Goal: Information Seeking & Learning: Learn about a topic

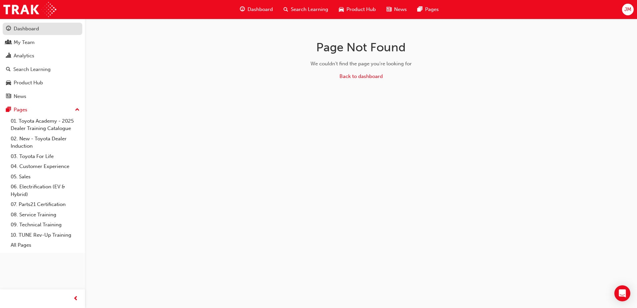
click at [25, 28] on div "Dashboard" at bounding box center [26, 29] width 25 height 8
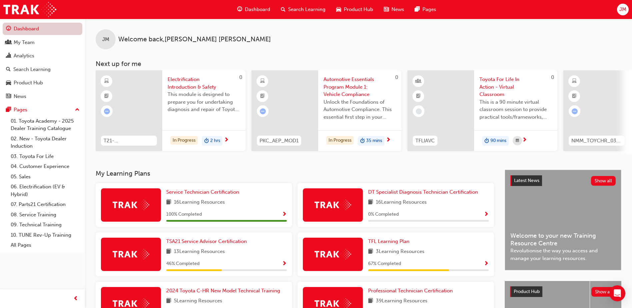
click at [44, 30] on link "Dashboard" at bounding box center [43, 29] width 80 height 12
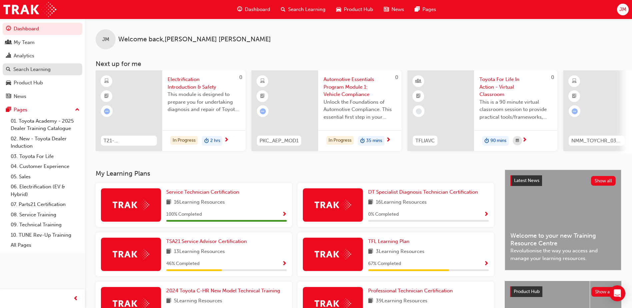
click at [38, 66] on div "Search Learning" at bounding box center [31, 70] width 37 height 8
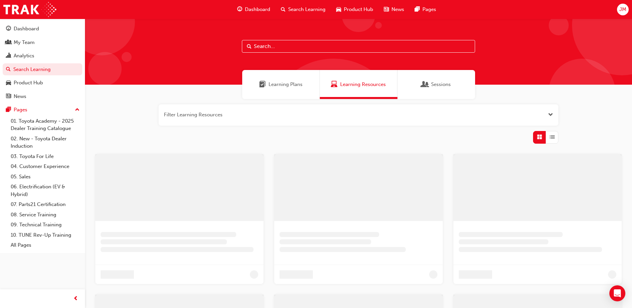
click at [271, 47] on input "text" at bounding box center [358, 46] width 233 height 13
type input "acl"
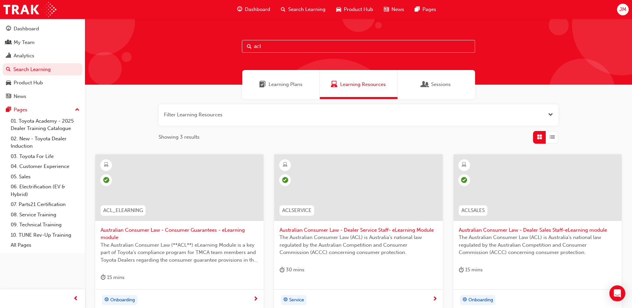
scroll to position [67, 0]
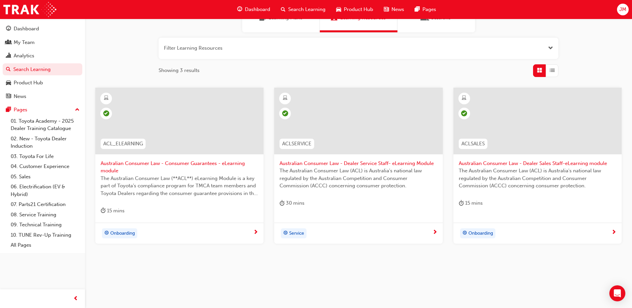
click at [183, 128] on div at bounding box center [179, 121] width 168 height 67
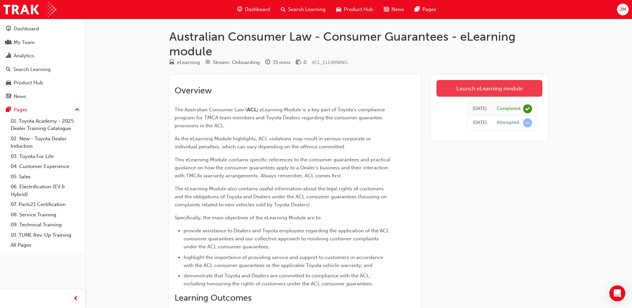
click at [490, 87] on link "Launch eLearning module" at bounding box center [490, 88] width 106 height 17
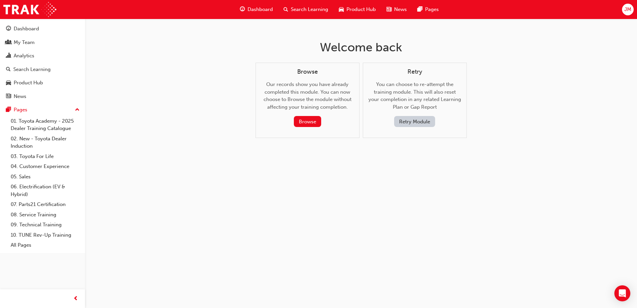
click at [407, 124] on button "Retry Module" at bounding box center [414, 121] width 41 height 11
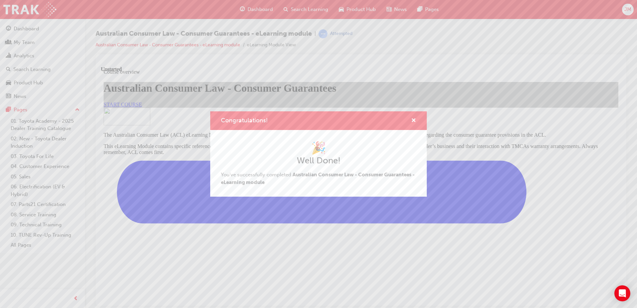
click at [279, 207] on div "Congratulations! 🎉 Well Done! You've successfully completed Australian Consumer…" at bounding box center [318, 154] width 637 height 308
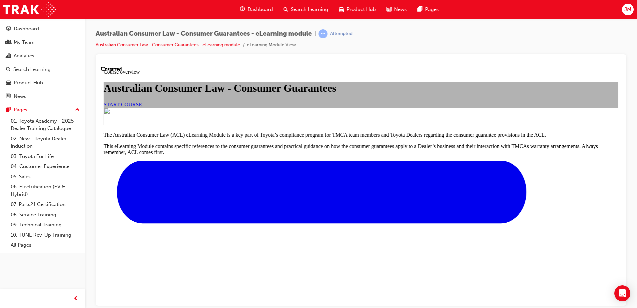
click at [142, 107] on span "START COURSE" at bounding box center [123, 104] width 38 height 6
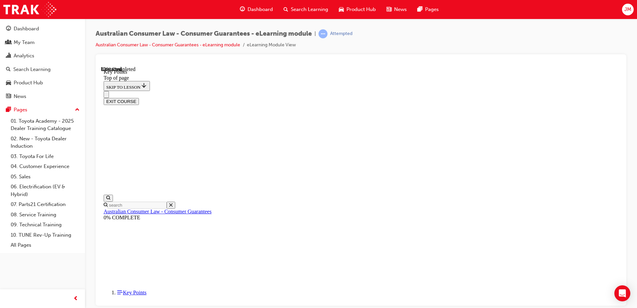
scroll to position [290, 0]
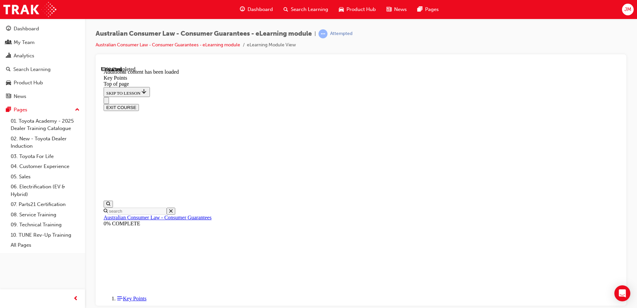
scroll to position [860, 0]
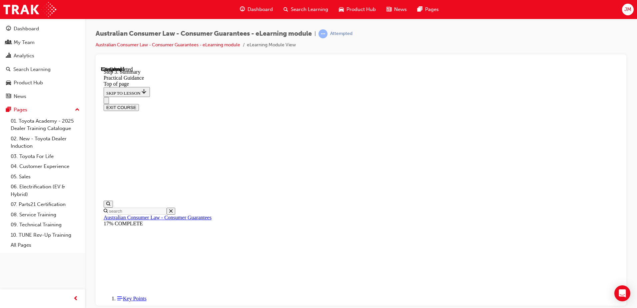
scroll to position [87, 0]
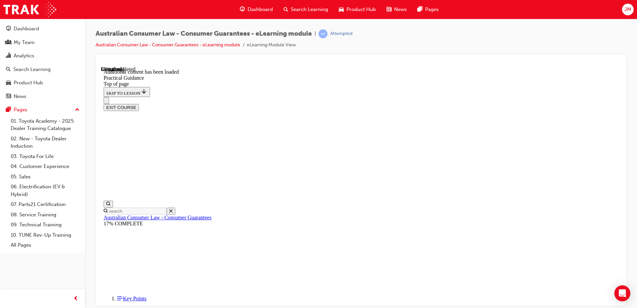
scroll to position [1033, 0]
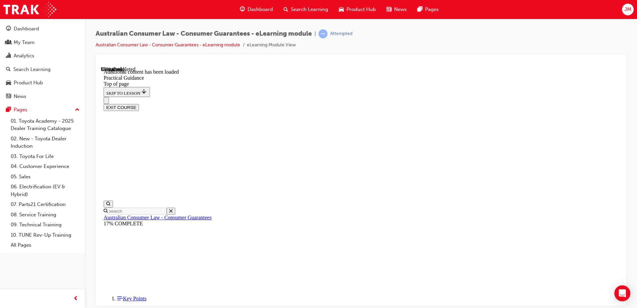
scroll to position [1789, 0]
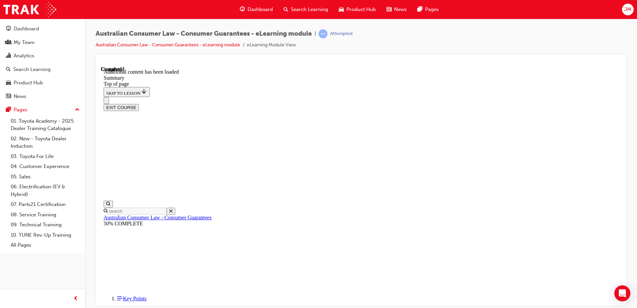
scroll to position [1382, 0]
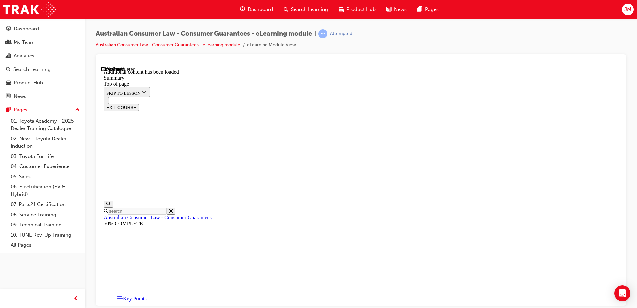
scroll to position [652, 0]
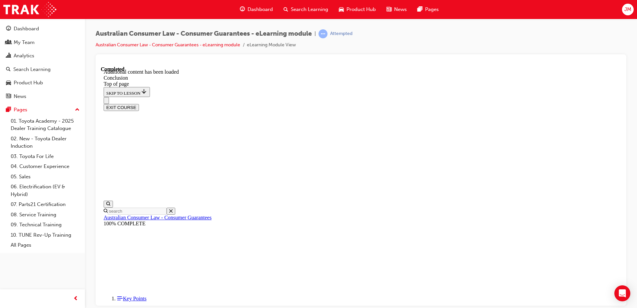
scroll to position [49, 0]
click at [139, 104] on button "EXIT COURSE" at bounding box center [121, 107] width 35 height 7
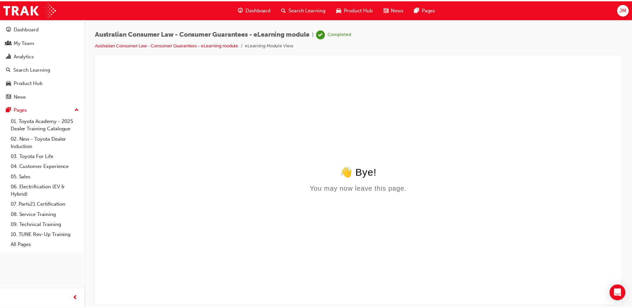
scroll to position [0, 0]
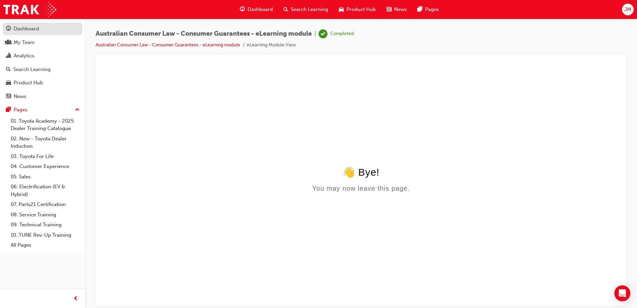
click at [39, 26] on div "Dashboard" at bounding box center [26, 29] width 25 height 8
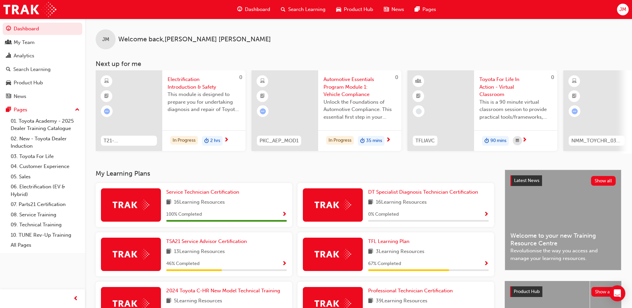
scroll to position [102, 0]
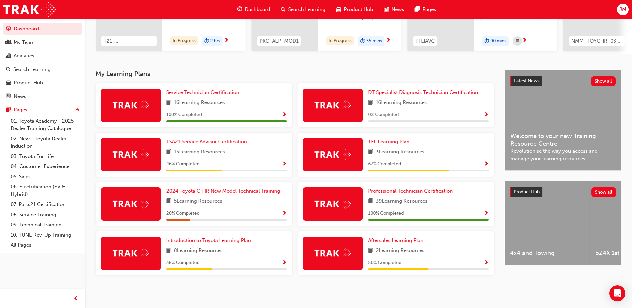
click at [225, 253] on div "8 Learning Resources" at bounding box center [226, 251] width 121 height 8
click at [224, 243] on span "Introduction to Toyota Learning Plan" at bounding box center [208, 240] width 85 height 6
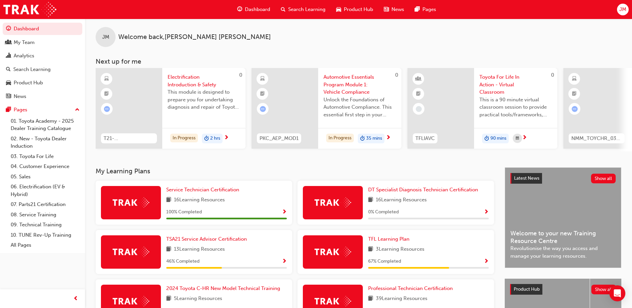
scroll to position [102, 0]
